Goal: Navigation & Orientation: Find specific page/section

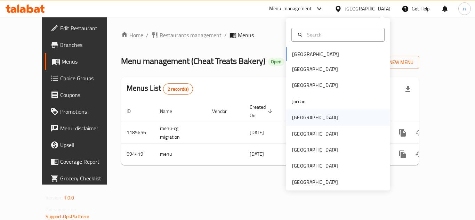
click at [297, 116] on div "[GEOGRAPHIC_DATA]" at bounding box center [315, 118] width 46 height 8
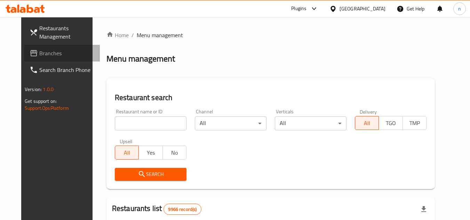
click at [49, 55] on span "Branches" at bounding box center [66, 53] width 55 height 8
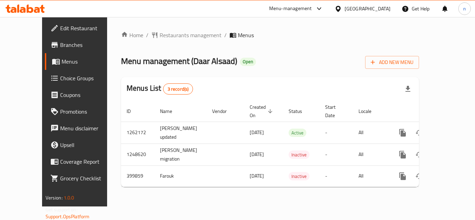
click at [312, 12] on div "Menu-management" at bounding box center [290, 9] width 43 height 8
click at [282, 47] on div "Global Quality Control Center" at bounding box center [286, 47] width 61 height 8
